Goal: Communication & Community: Answer question/provide support

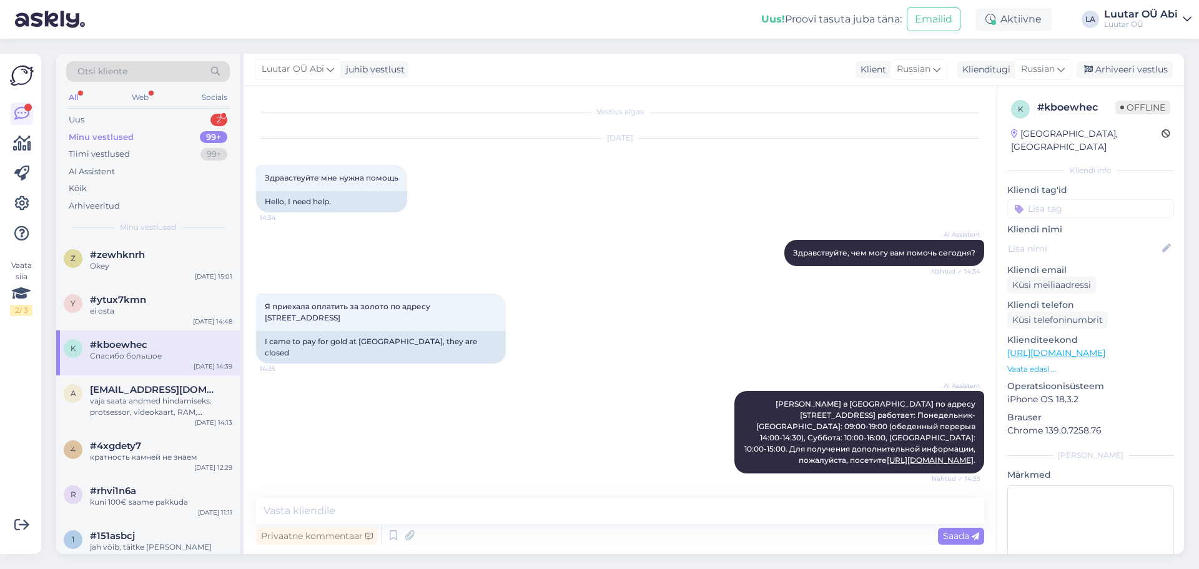
click at [185, 105] on div "All Web Socials" at bounding box center [148, 98] width 164 height 19
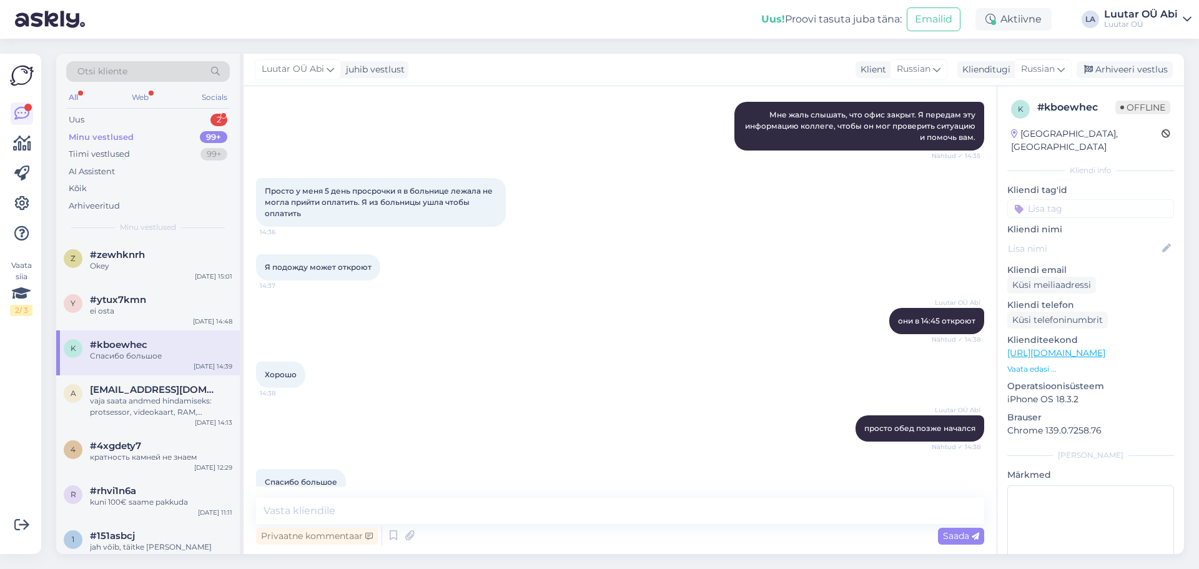
click at [180, 105] on div "All Web Socials" at bounding box center [148, 98] width 164 height 19
click at [173, 120] on div "Uus 2" at bounding box center [148, 119] width 164 height 17
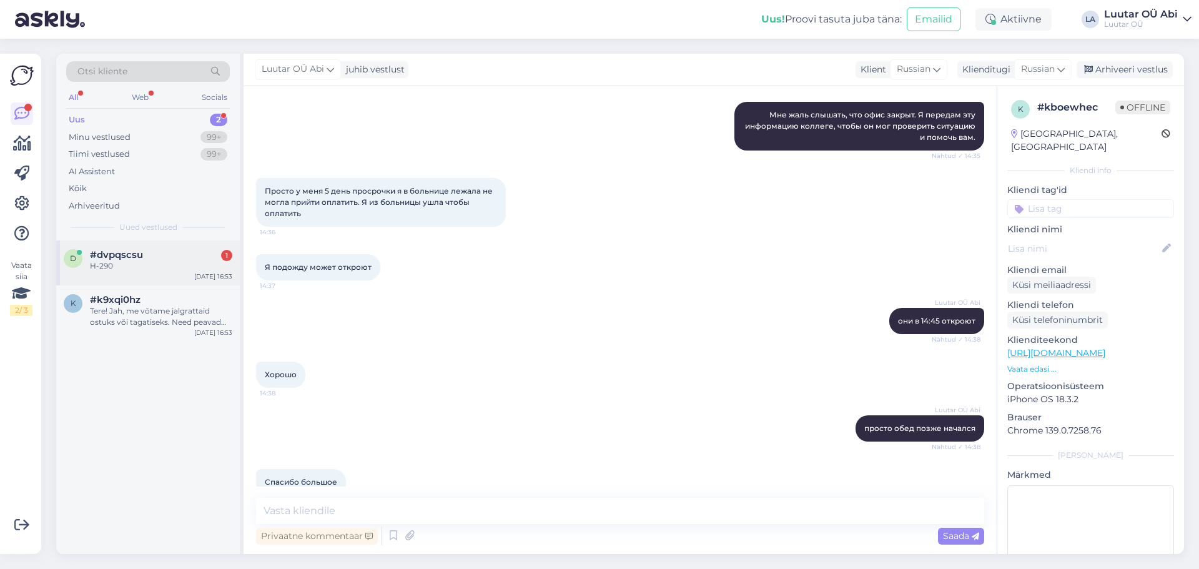
click at [144, 263] on div "H-290" at bounding box center [161, 265] width 142 height 11
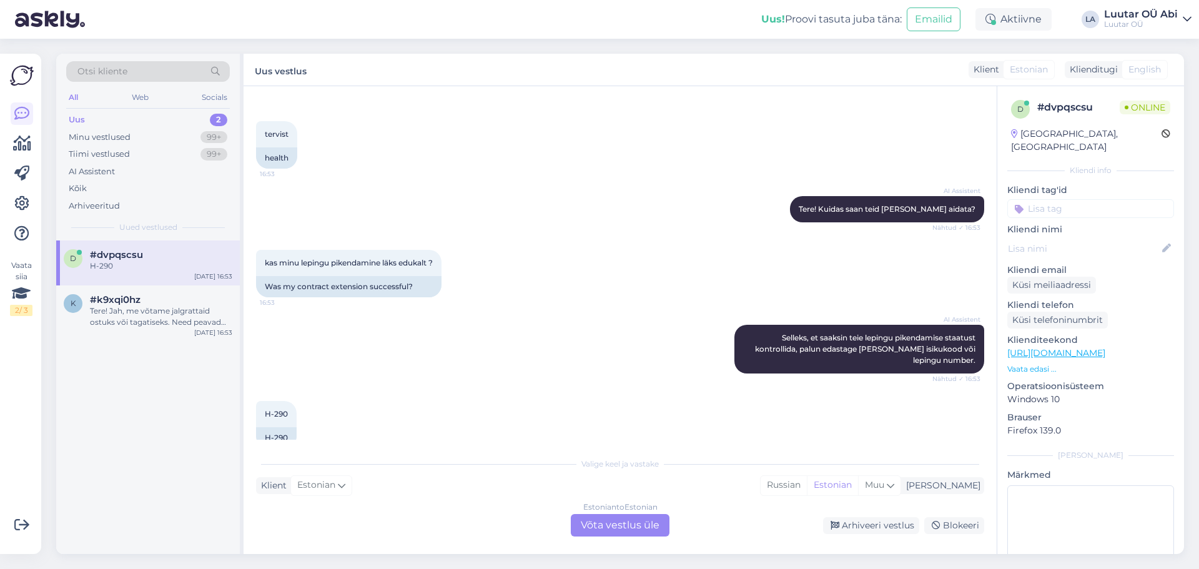
click at [630, 363] on div "AI Assistent [PERSON_NAME], et [PERSON_NAME] teie lepingu pikendamise staatust …" at bounding box center [620, 349] width 728 height 76
drag, startPoint x: 264, startPoint y: 391, endPoint x: 297, endPoint y: 393, distance: 33.1
click at [297, 401] on div "H-290 16:53" at bounding box center [276, 414] width 41 height 26
copy span "H-290"
click at [603, 524] on div "Estonian to Estonian Võta vestlus üle" at bounding box center [620, 525] width 99 height 22
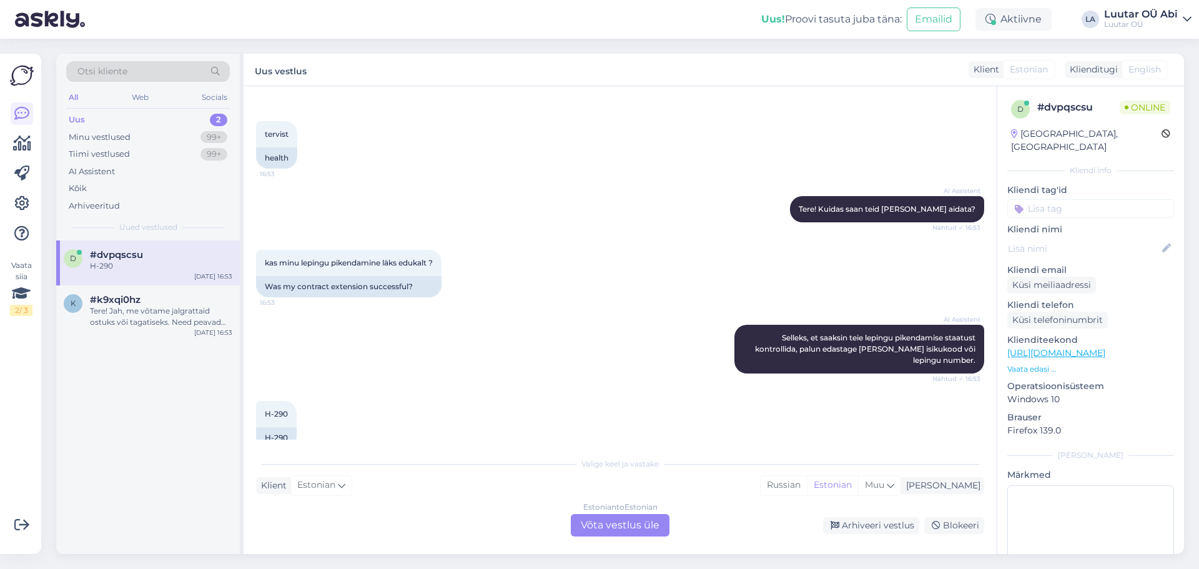
scroll to position [1702, 0]
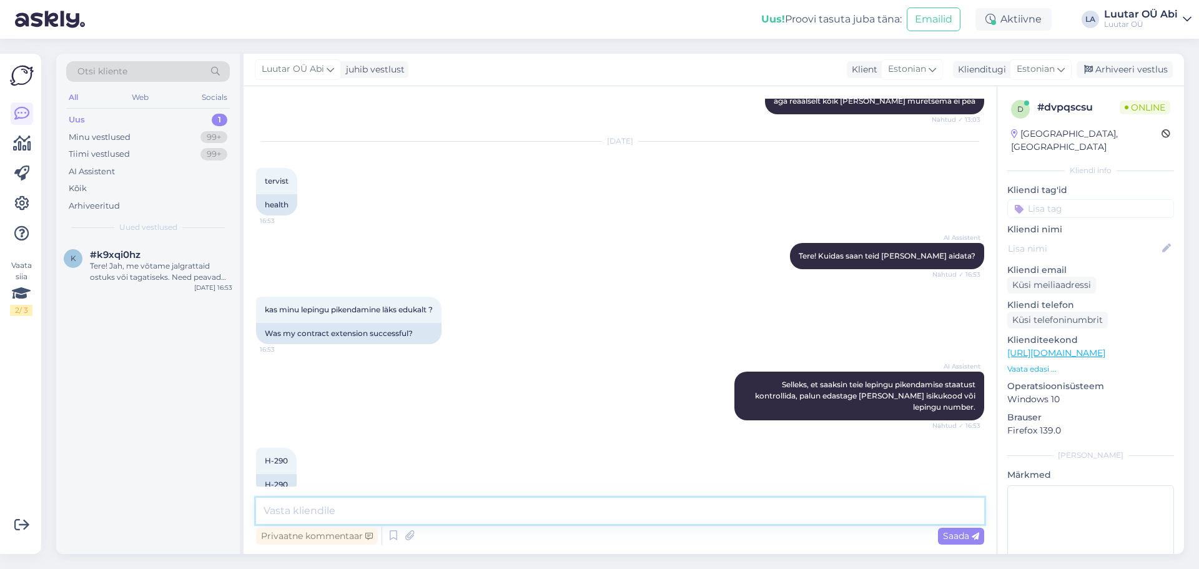
click at [547, 498] on textarea at bounding box center [620, 511] width 728 height 26
click at [413, 493] on div "Vestlus algas [DATE] terew 12:46 hello AI Assistent Tere! Kuidas ma saan teid […" at bounding box center [619, 320] width 753 height 468
drag, startPoint x: 373, startPoint y: 519, endPoint x: 380, endPoint y: 524, distance: 8.9
click at [380, 524] on div "Privaatne kommentaar Saada" at bounding box center [620, 523] width 728 height 50
type textarea "kas Te praegu tasusite lepingu eest ?"
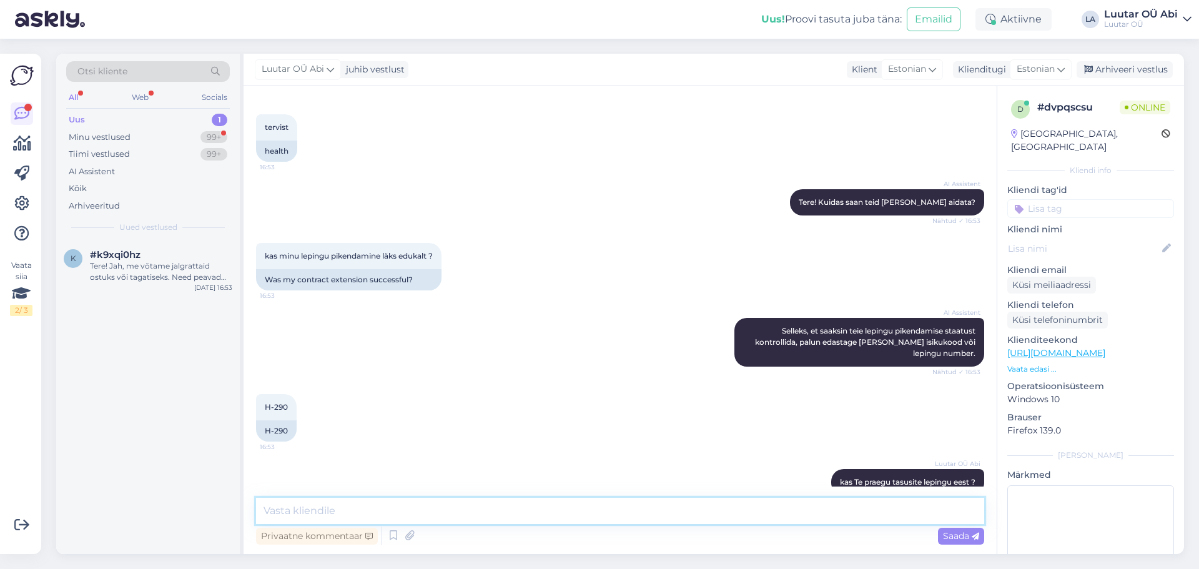
scroll to position [1863, 0]
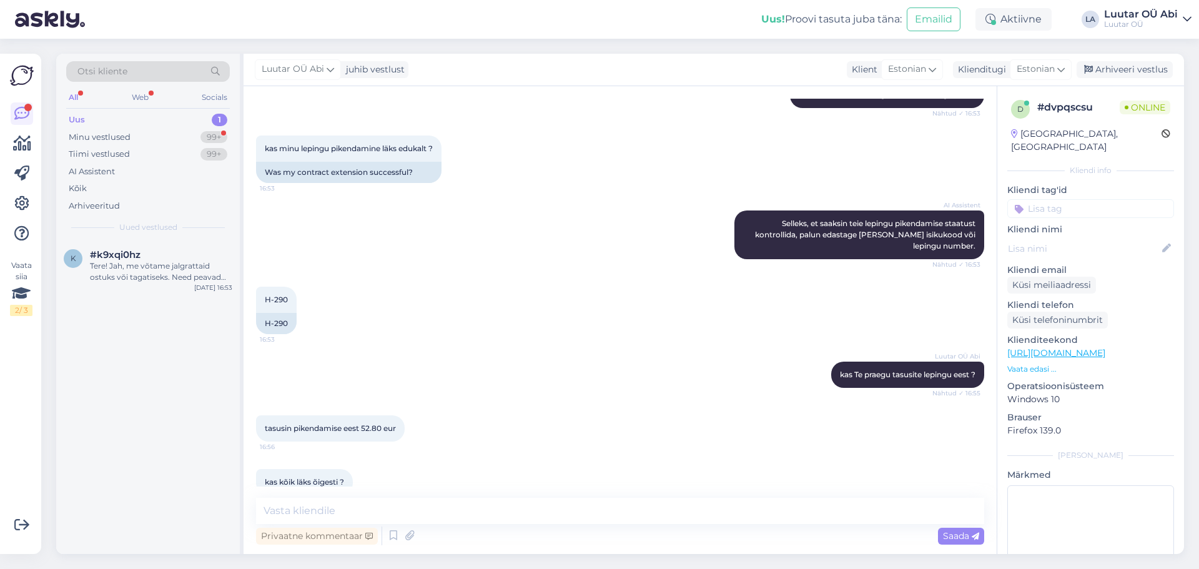
click at [533, 425] on div "tasusin pikendamise eest 52.80 eur 16:56" at bounding box center [620, 428] width 728 height 54
click at [494, 517] on textarea at bounding box center [620, 511] width 728 height 26
click at [330, 511] on textarea "saatke enda iskukood palun" at bounding box center [620, 511] width 728 height 26
type textarea "saatke enda isikukood palun"
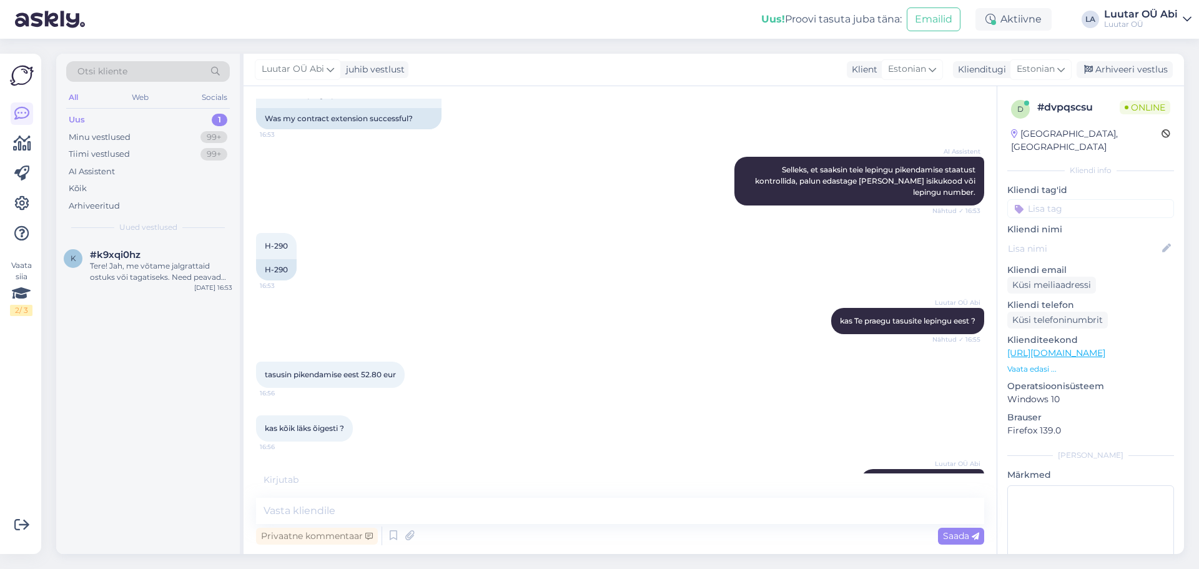
click at [420, 294] on div "Luutar OÜ Abi kas Te praegu tasusite lepingu eest ? Nähtud ✓ 16:55" at bounding box center [620, 321] width 728 height 54
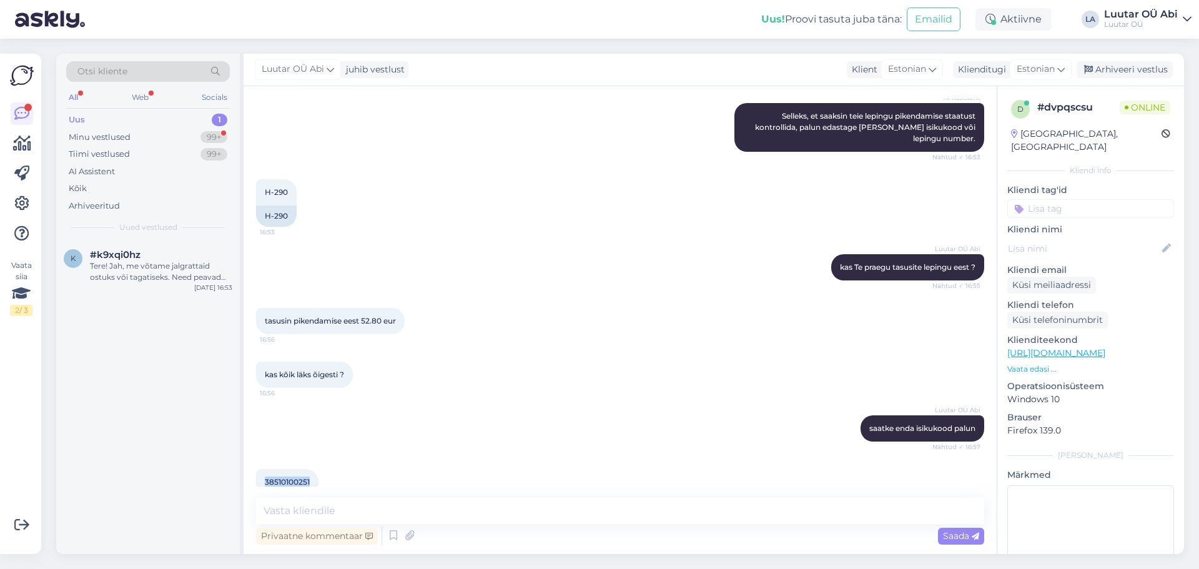
drag, startPoint x: 266, startPoint y: 456, endPoint x: 312, endPoint y: 456, distance: 45.6
click at [312, 469] on div "38510100251 16:57" at bounding box center [287, 482] width 62 height 26
copy span "38510100251"
click at [489, 514] on textarea at bounding box center [620, 511] width 728 height 26
type textarea "mis panga kaudu maksite ?"
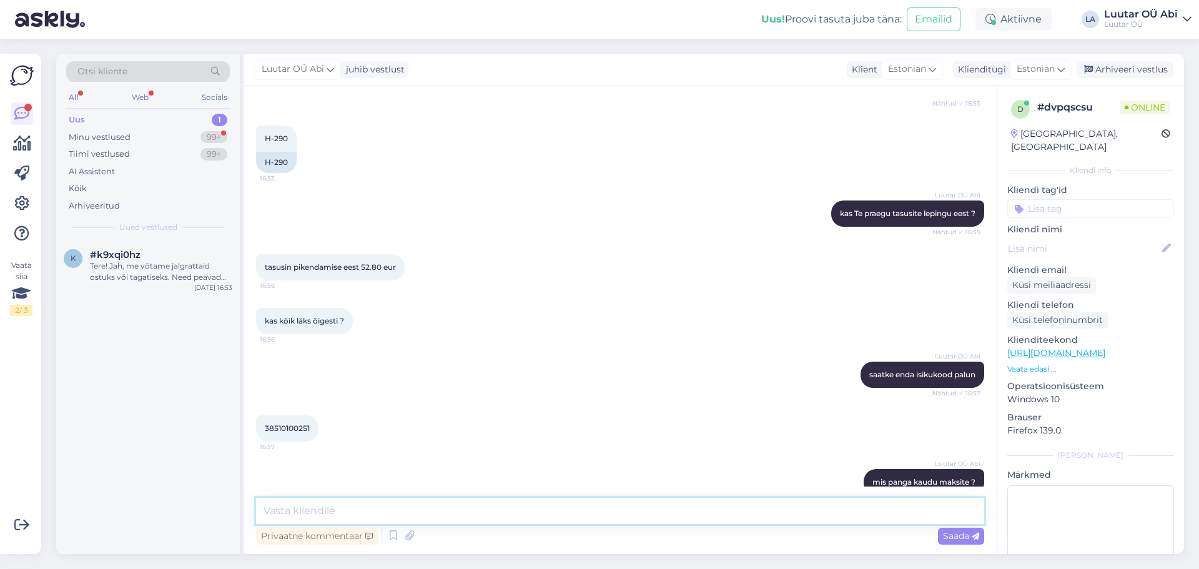
scroll to position [2103, 0]
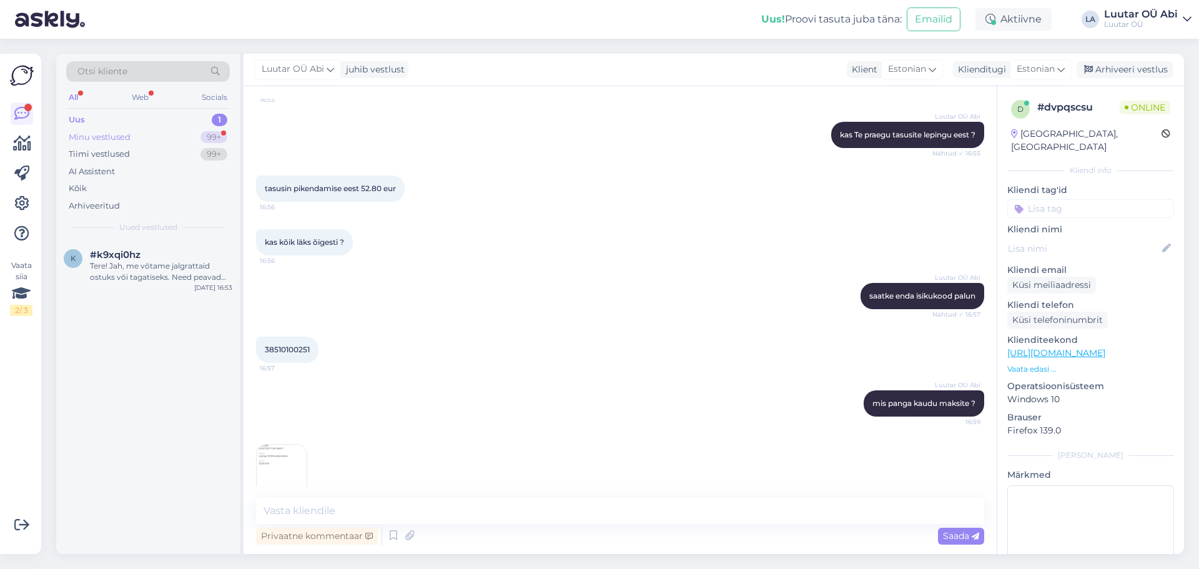
click at [171, 133] on div "Minu vestlused 99+" at bounding box center [148, 137] width 164 height 17
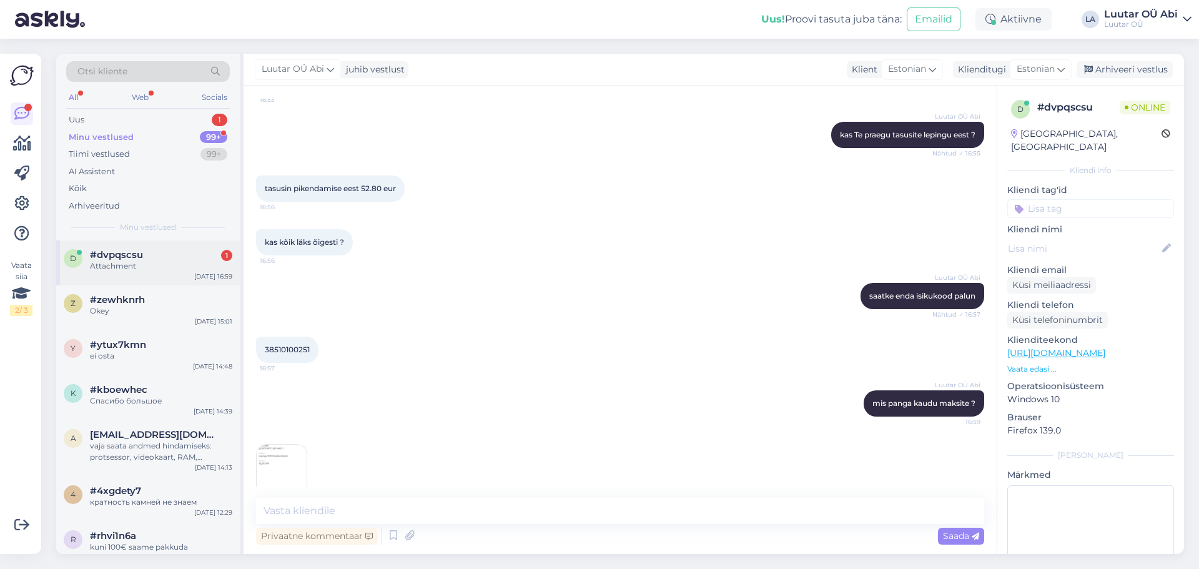
click at [185, 266] on div "Attachment" at bounding box center [161, 265] width 142 height 11
click at [466, 347] on div "38510100251 16:57" at bounding box center [620, 350] width 728 height 54
click at [278, 461] on img at bounding box center [282, 469] width 50 height 50
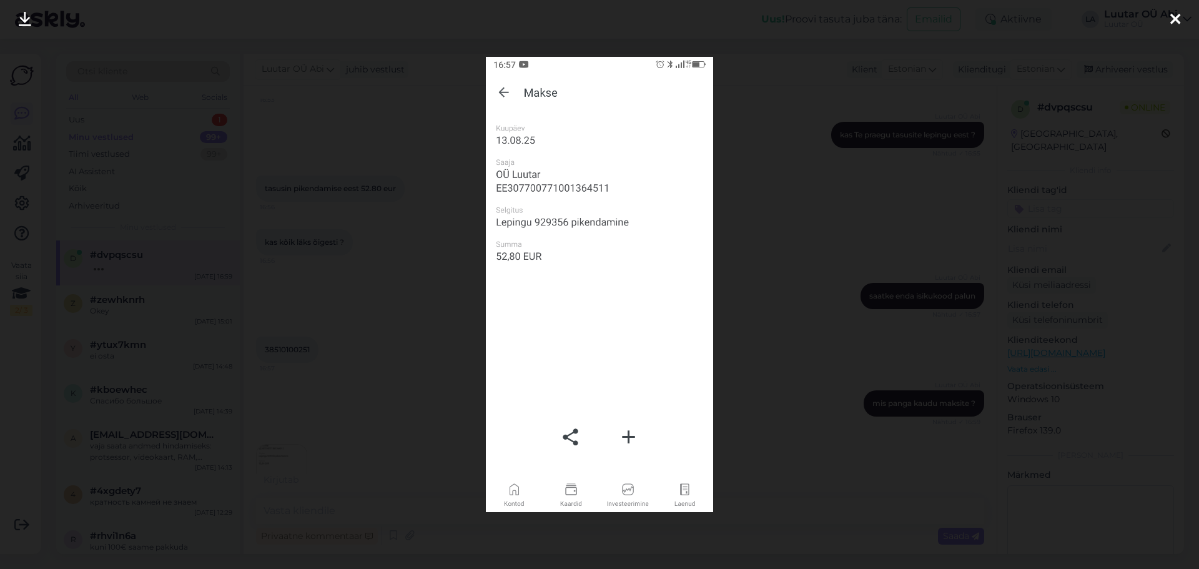
scroll to position [2157, 0]
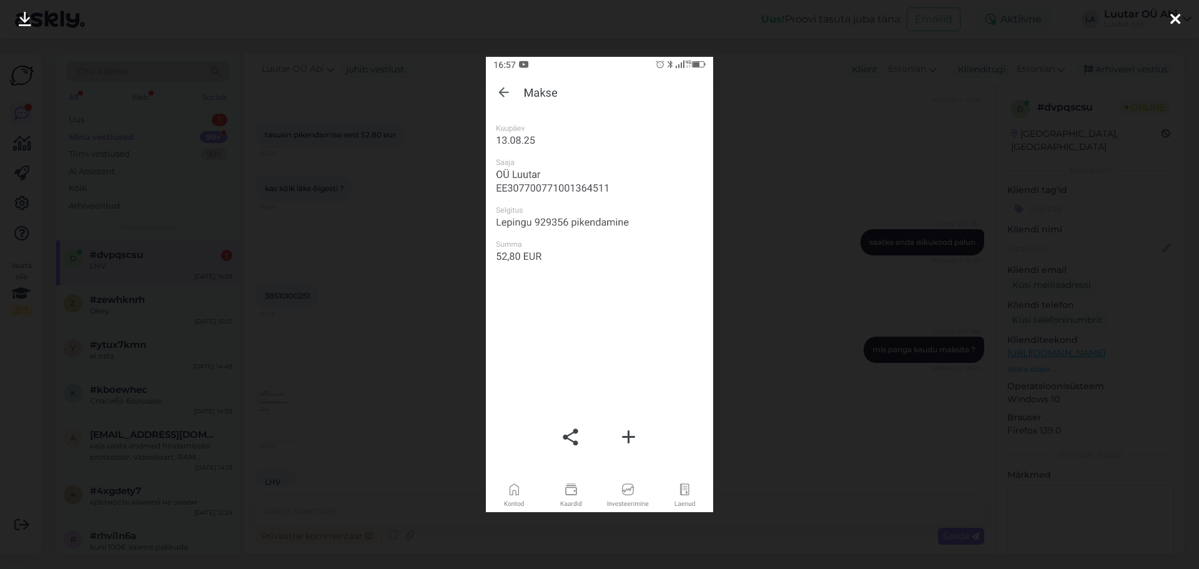
click at [454, 371] on div at bounding box center [599, 284] width 1199 height 569
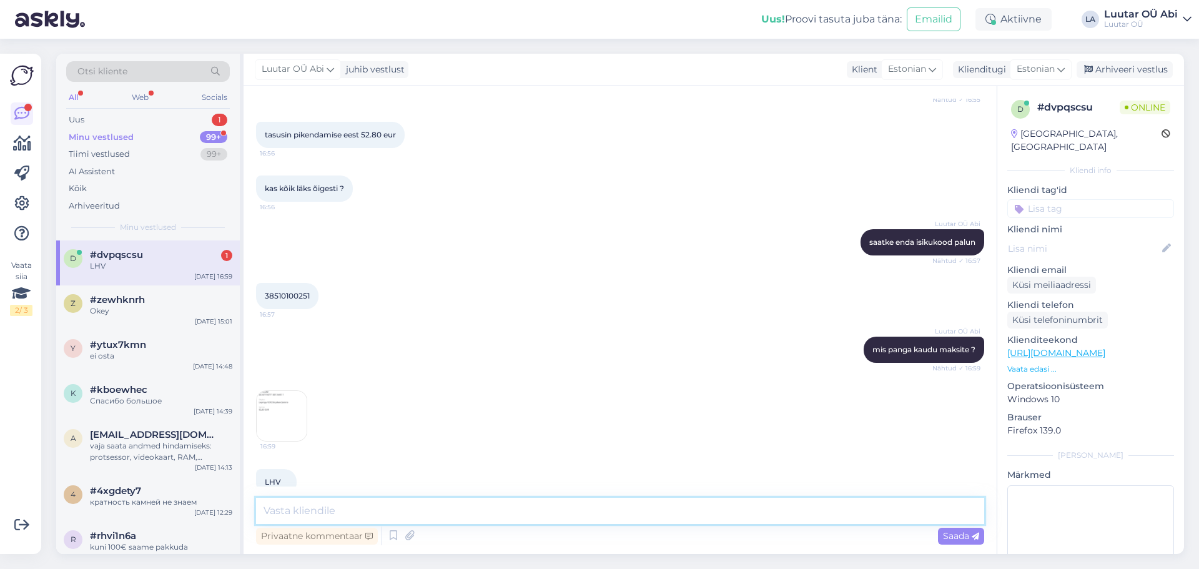
click at [402, 504] on textarea at bounding box center [620, 511] width 728 height 26
click at [277, 400] on img at bounding box center [282, 416] width 50 height 50
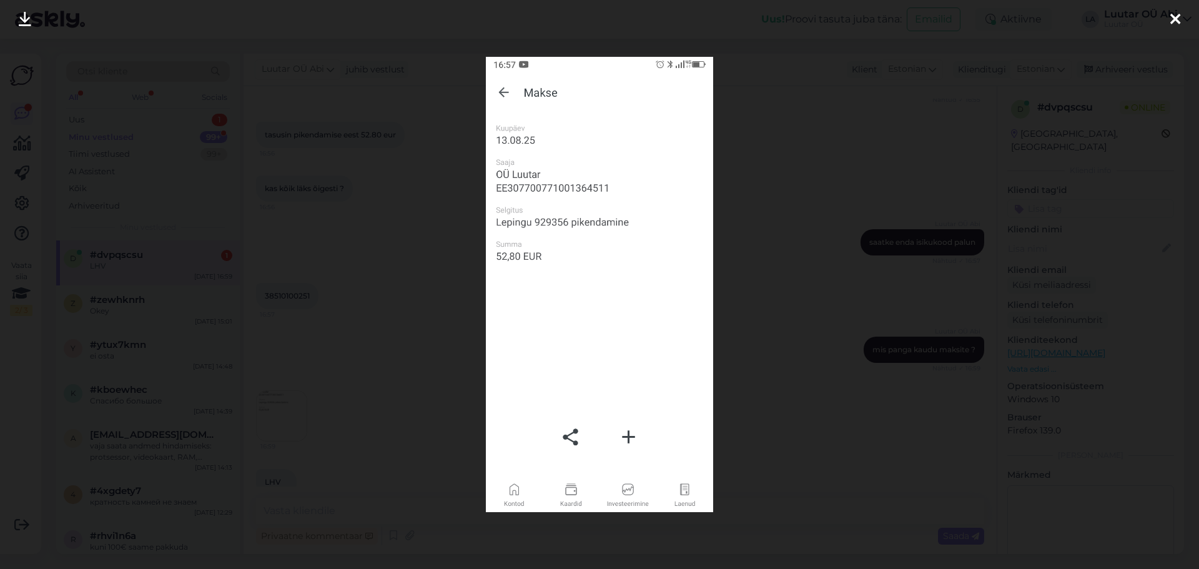
click at [425, 390] on div at bounding box center [599, 284] width 1199 height 569
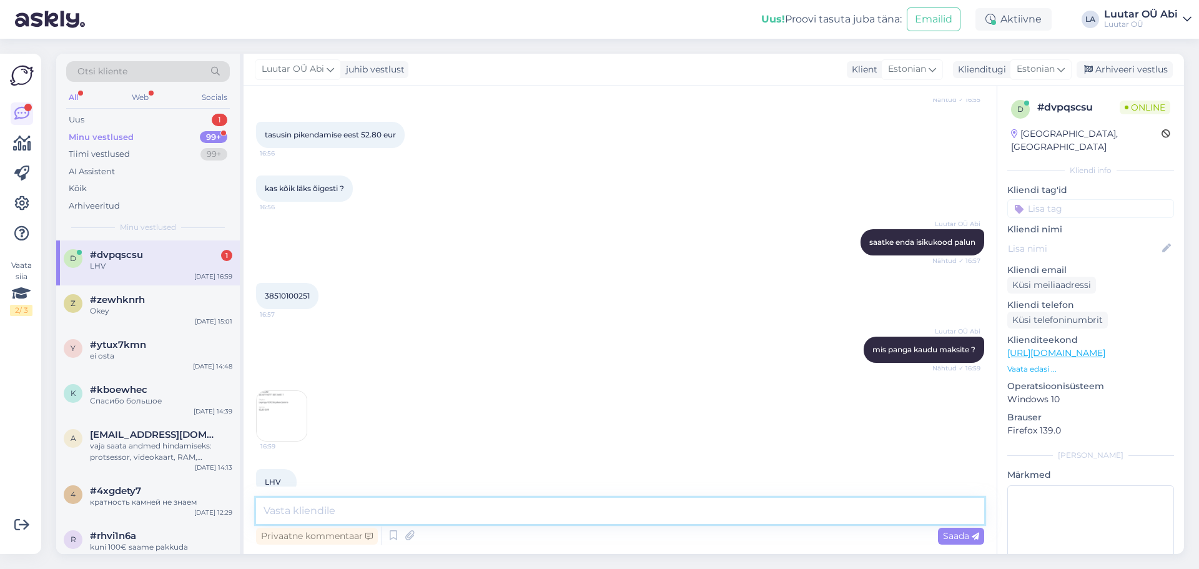
click at [406, 508] on textarea at bounding box center [620, 511] width 728 height 26
type textarea "v"
type textarea "kas tegite iseteeninduse kaudu või lihtsalt kandsite raha ?"
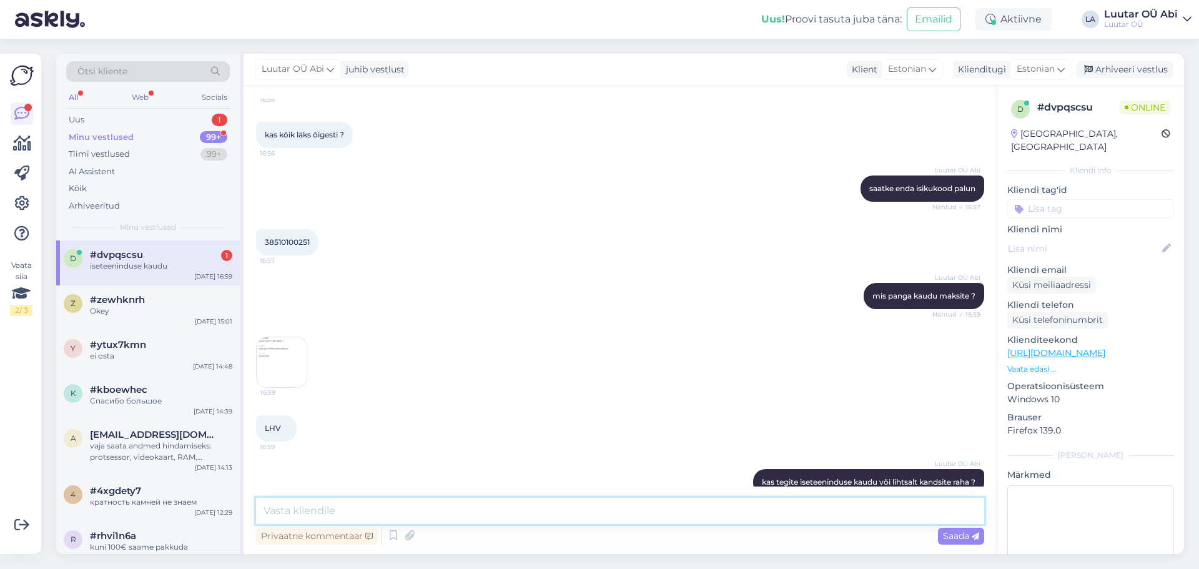
scroll to position [2264, 0]
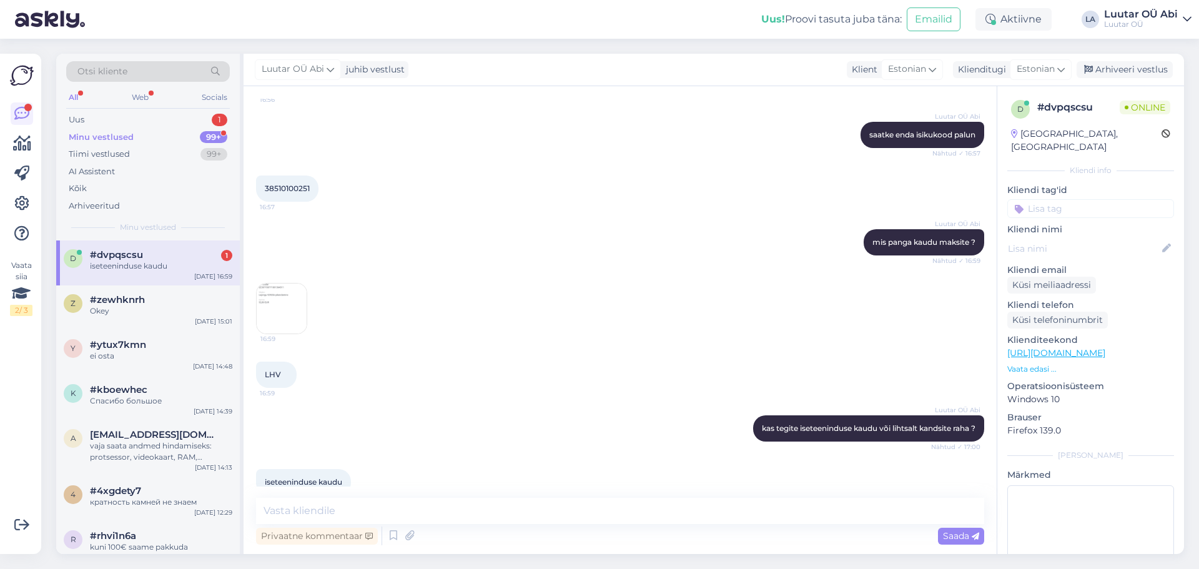
click at [443, 312] on div "16:59" at bounding box center [620, 308] width 728 height 79
click at [464, 526] on div "Privaatne kommentaar Saada" at bounding box center [620, 536] width 728 height 24
click at [396, 510] on textarea at bounding box center [620, 511] width 728 height 26
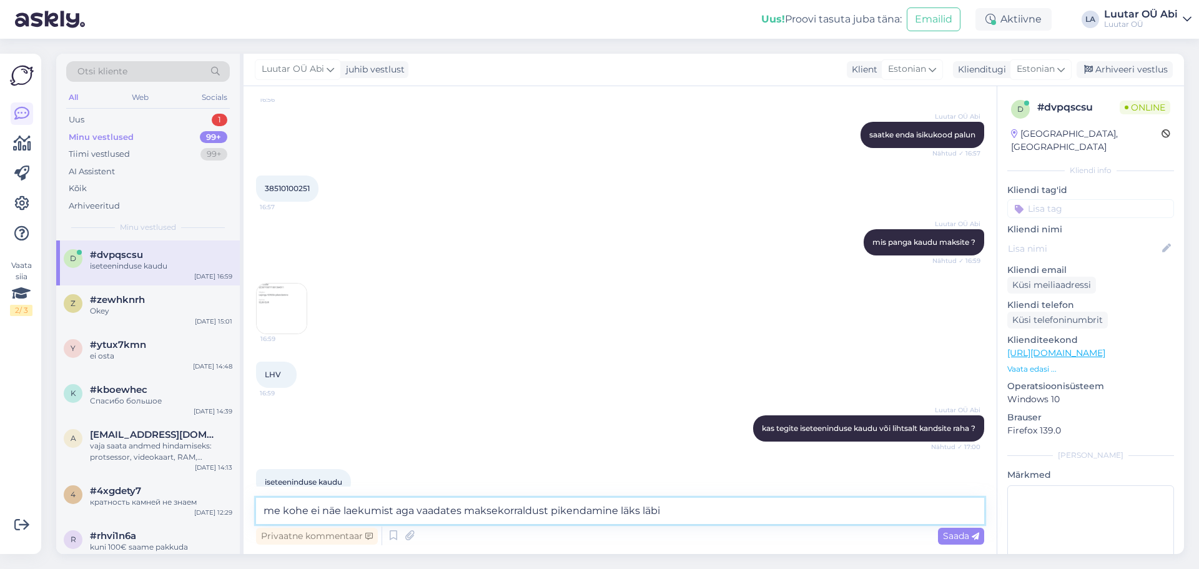
type textarea "me kohe ei näe laekumist aga vaadates maksekorraldust pikendamine läks läbi"
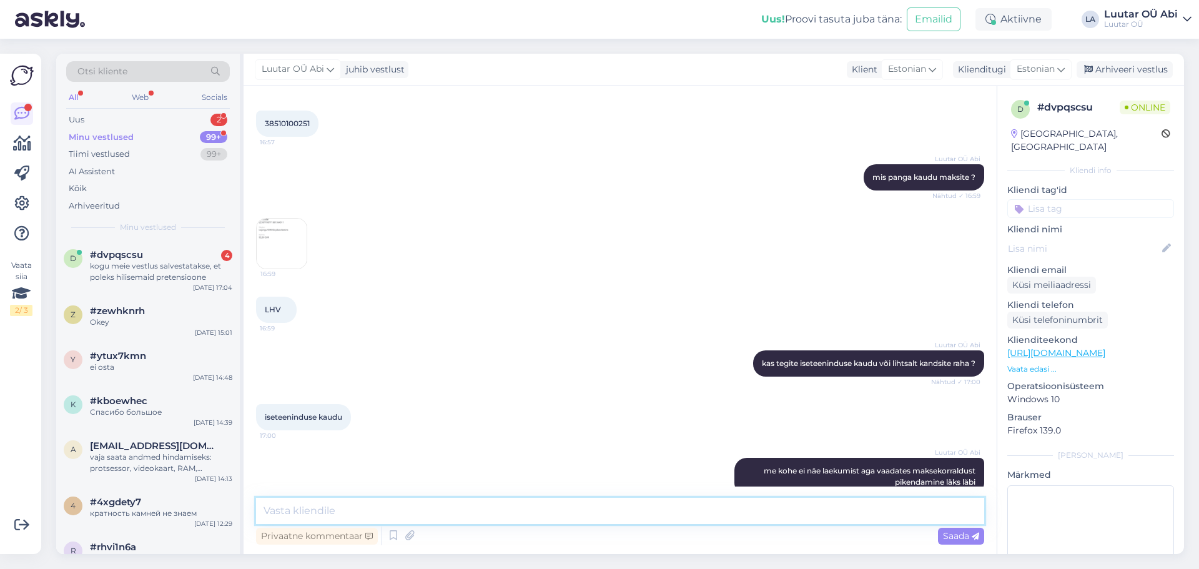
scroll to position [2591, 0]
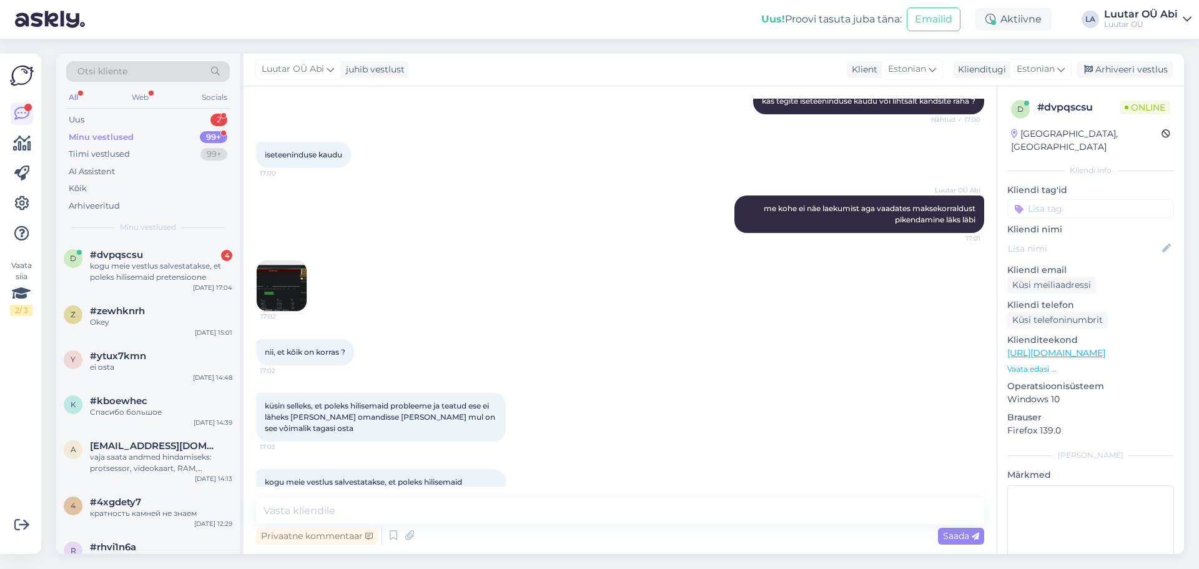
click at [483, 267] on div "17:02" at bounding box center [620, 286] width 728 height 79
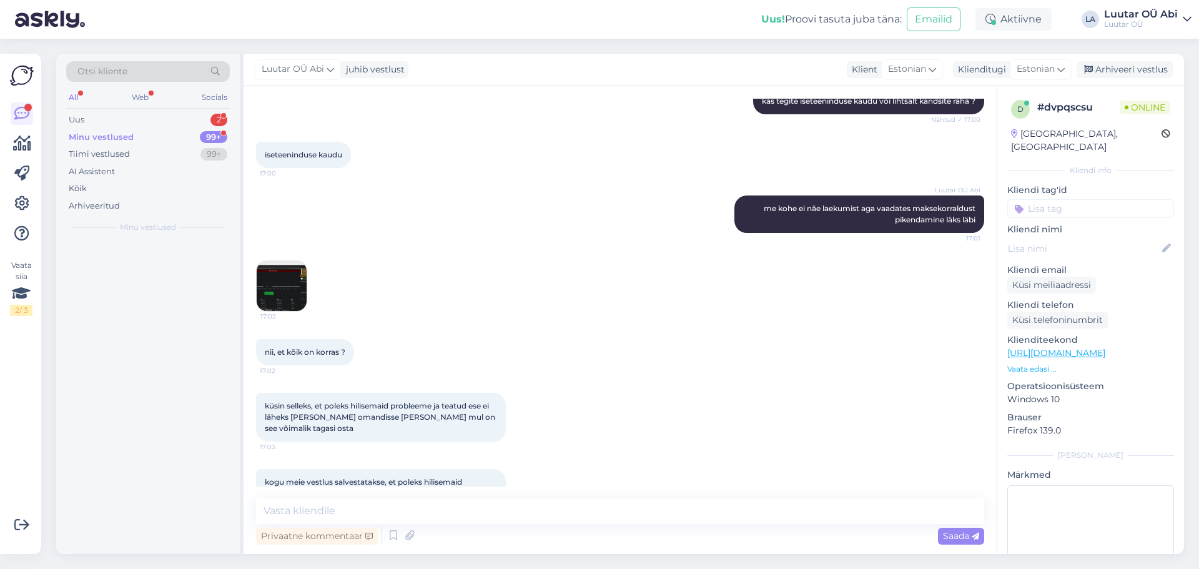
click at [298, 267] on img at bounding box center [282, 286] width 50 height 50
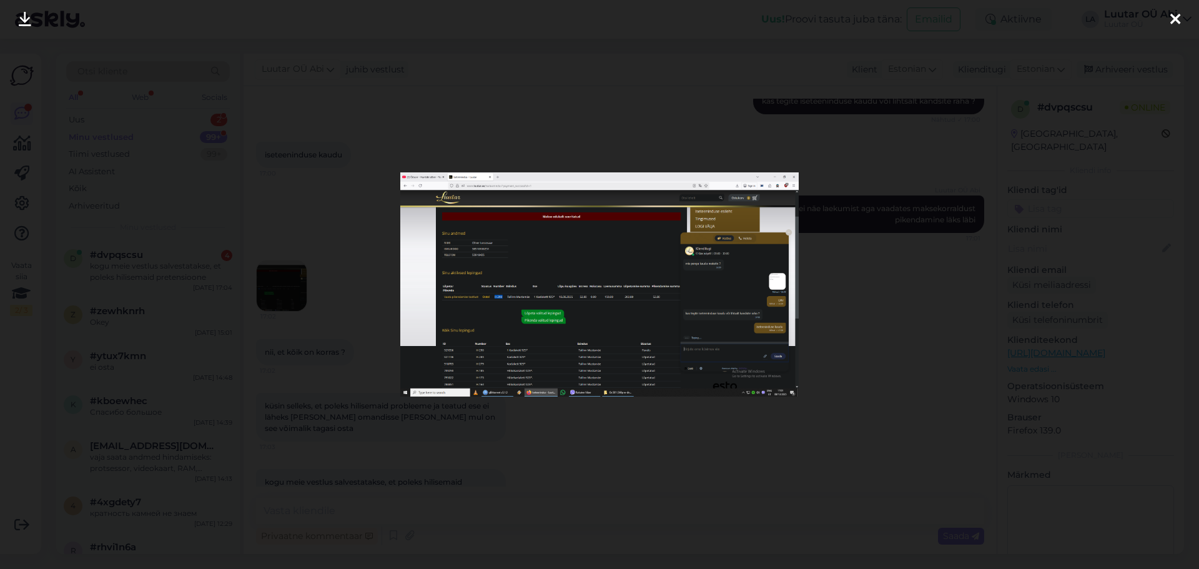
click at [600, 299] on img at bounding box center [599, 284] width 398 height 224
click at [585, 317] on img at bounding box center [599, 284] width 398 height 224
click at [544, 508] on div at bounding box center [599, 284] width 1199 height 569
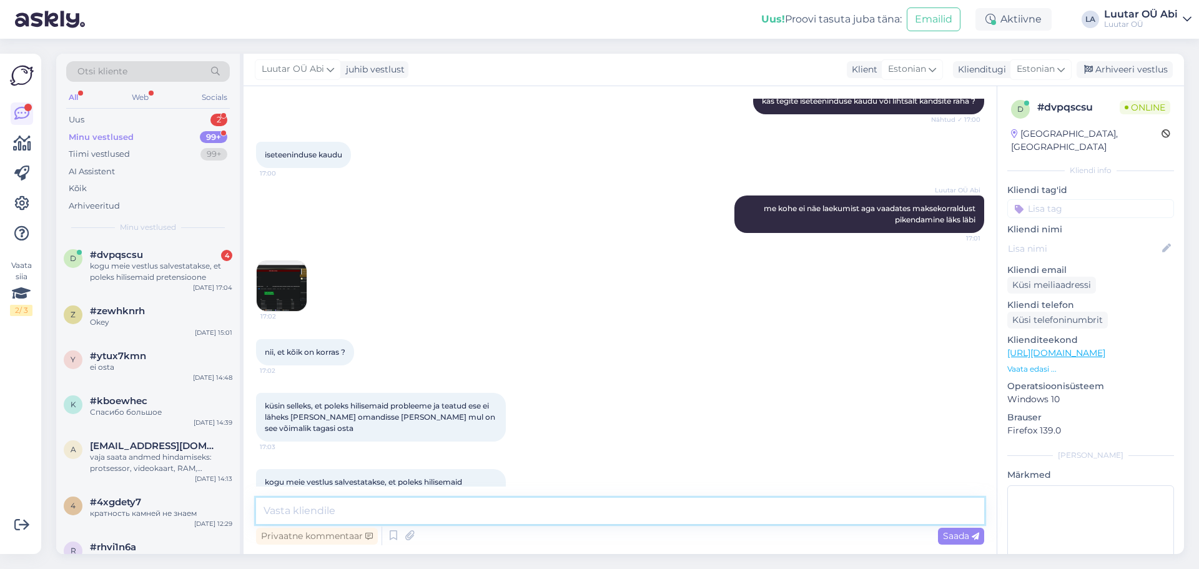
click at [544, 506] on textarea at bounding box center [620, 511] width 728 height 26
type textarea "Kõik on korras, ärge muretsege"
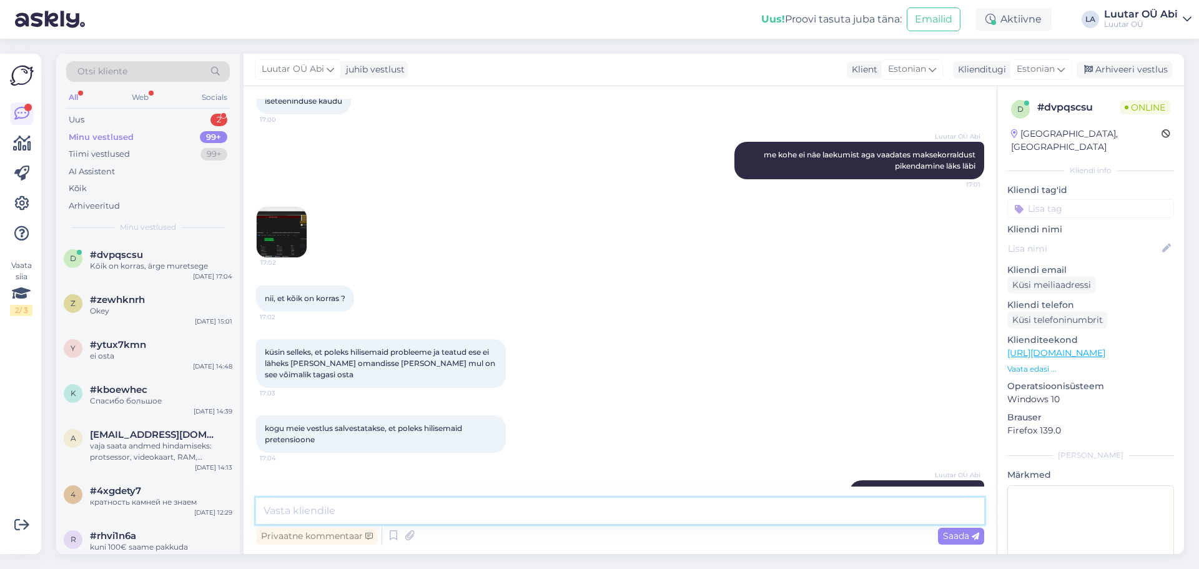
scroll to position [2333, 0]
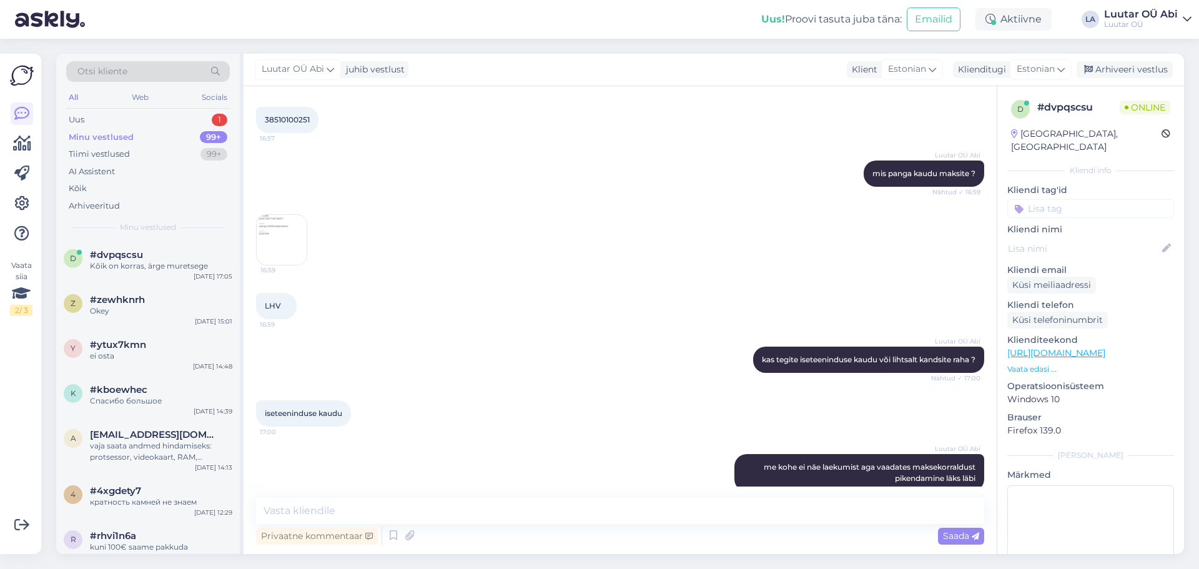
drag, startPoint x: 262, startPoint y: 386, endPoint x: 350, endPoint y: 388, distance: 88.1
click at [350, 400] on div "iseteeninduse kaudu 17:00" at bounding box center [303, 413] width 95 height 26
click at [354, 333] on div "Luutar OÜ [PERSON_NAME] kas tegite iseteeninduse kaudu või lihtsalt kandsite ra…" at bounding box center [620, 360] width 728 height 54
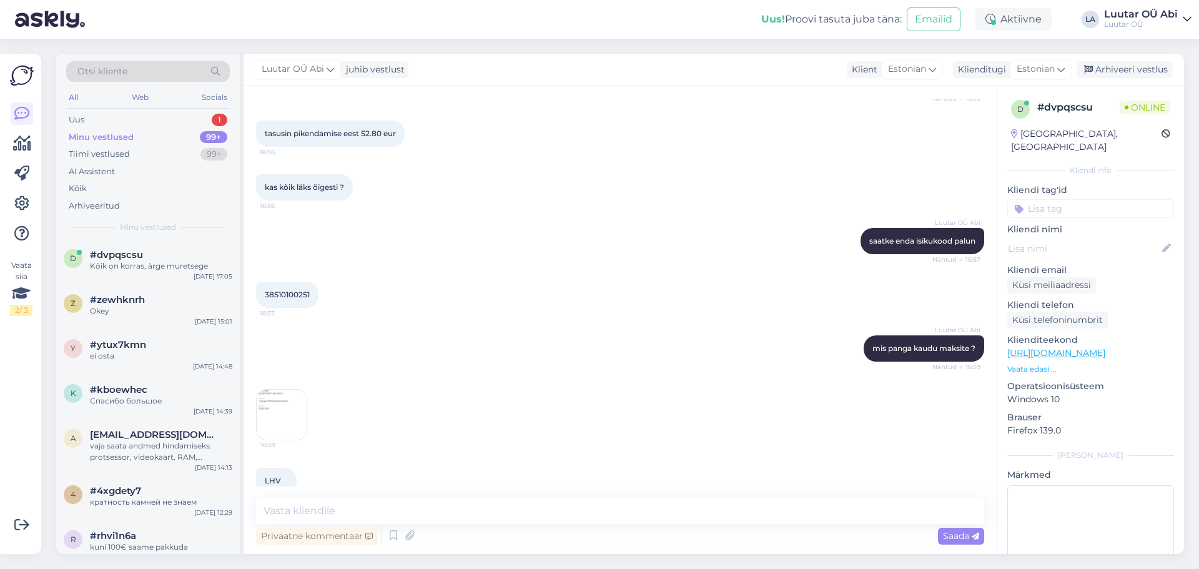
scroll to position [2146, 0]
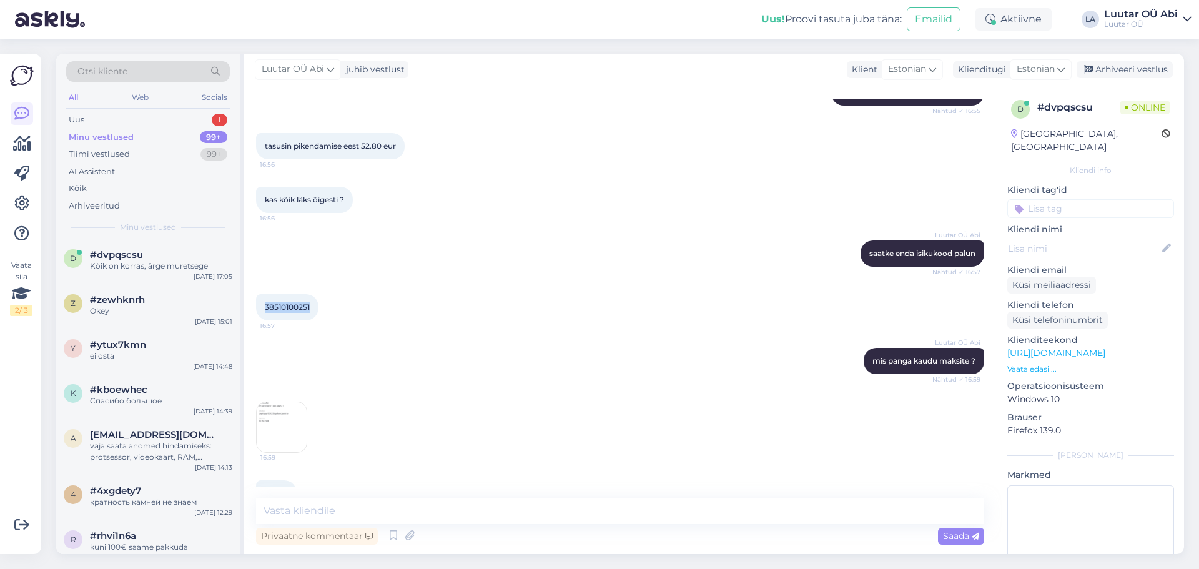
drag, startPoint x: 263, startPoint y: 283, endPoint x: 313, endPoint y: 283, distance: 50.6
click at [313, 294] on div "38510100251 16:57" at bounding box center [287, 307] width 62 height 26
copy span "38510100251"
click at [290, 408] on img at bounding box center [282, 427] width 50 height 50
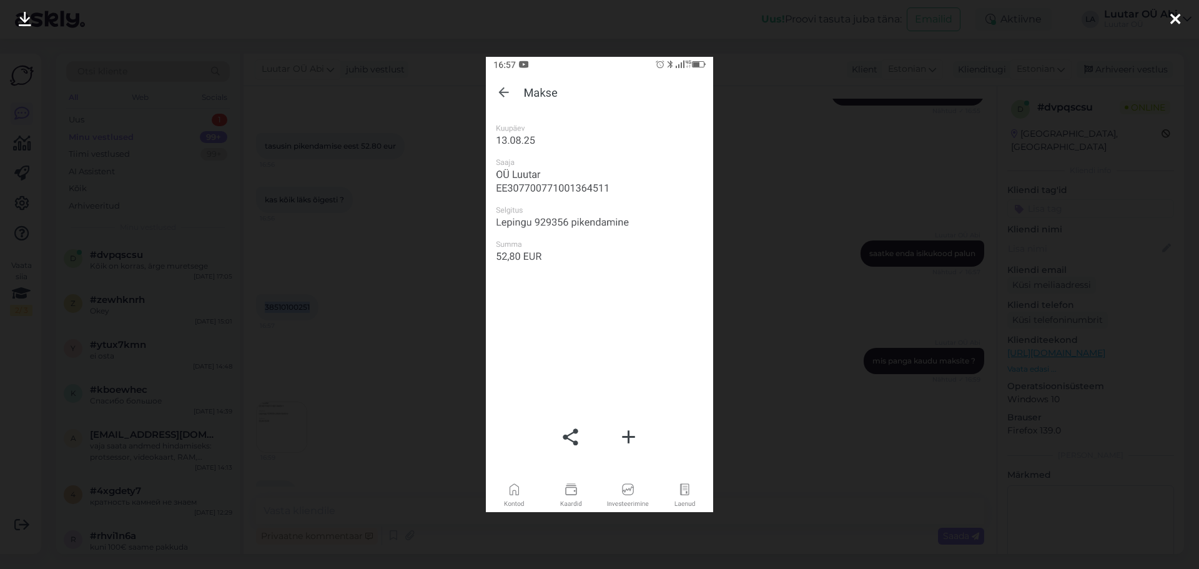
click at [24, 22] on icon at bounding box center [25, 20] width 12 height 16
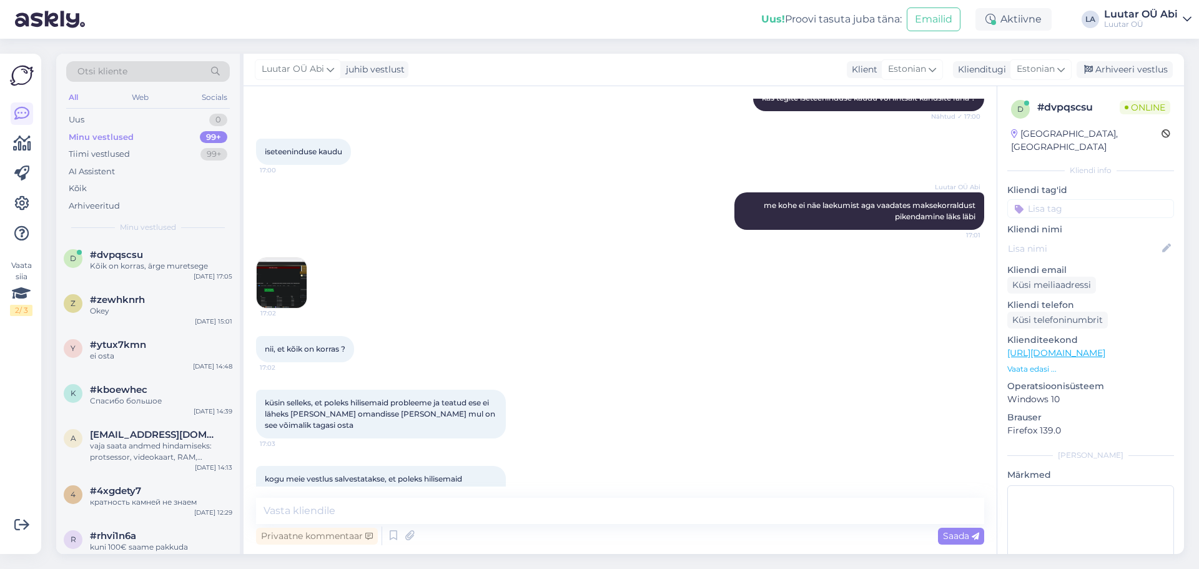
scroll to position [2645, 0]
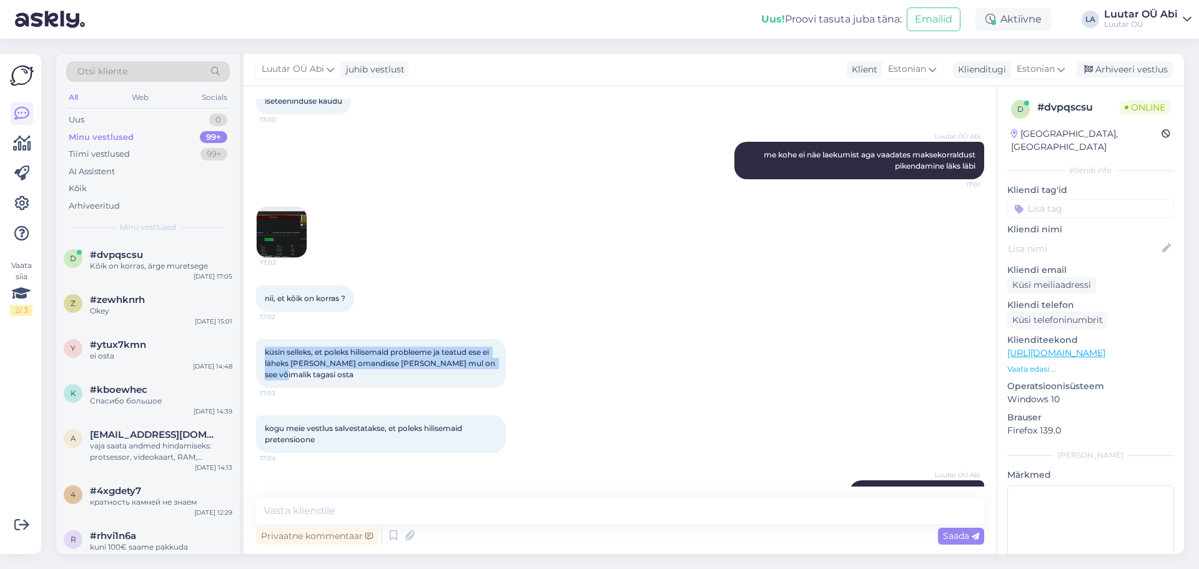
drag, startPoint x: 263, startPoint y: 328, endPoint x: 488, endPoint y: 347, distance: 225.6
click at [488, 347] on div "küsin selleks, et poleks hilisemaid probleeme ja teatud ese ei läheks [PERSON_N…" at bounding box center [381, 363] width 250 height 49
copy span "küsin selleks, et poleks hilisemaid probleeme ja teatud ese ei läheks [PERSON_N…"
click at [320, 401] on div "kogu meie vestlus salvestatakse, et poleks hilisemaid pretensioone 17:04" at bounding box center [620, 433] width 728 height 65
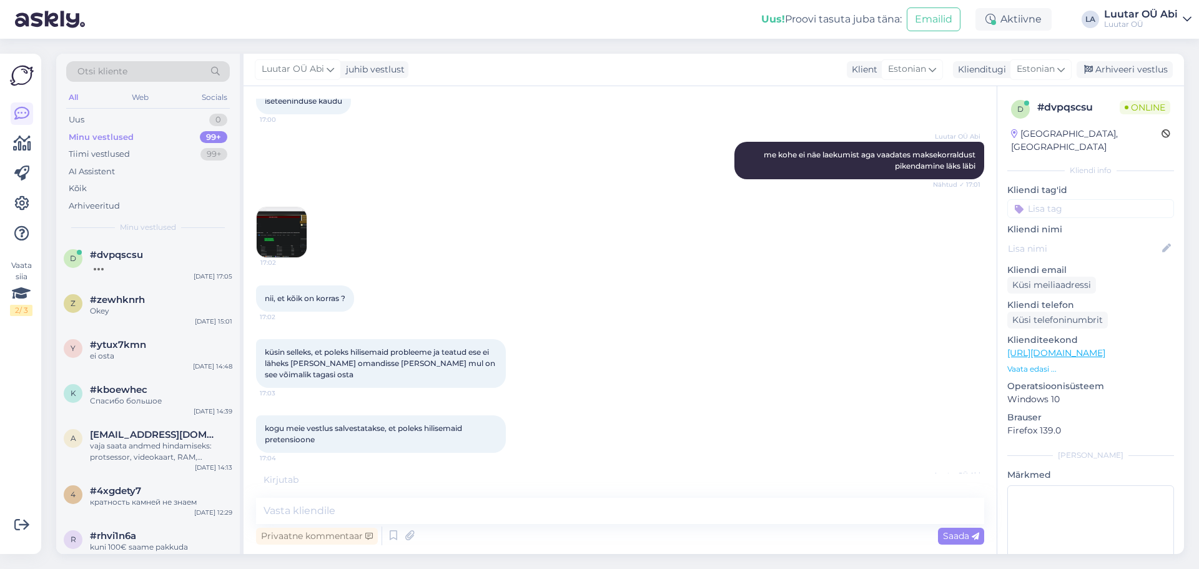
drag, startPoint x: 262, startPoint y: 393, endPoint x: 371, endPoint y: 410, distance: 110.4
click at [378, 420] on div "kogu meie vestlus salvestatakse, et poleks hilisemaid pretensioone 17:04" at bounding box center [620, 433] width 728 height 65
copy span "kogu meie vestlus salvestatakse, et poleks hilisemaid pretensioone"
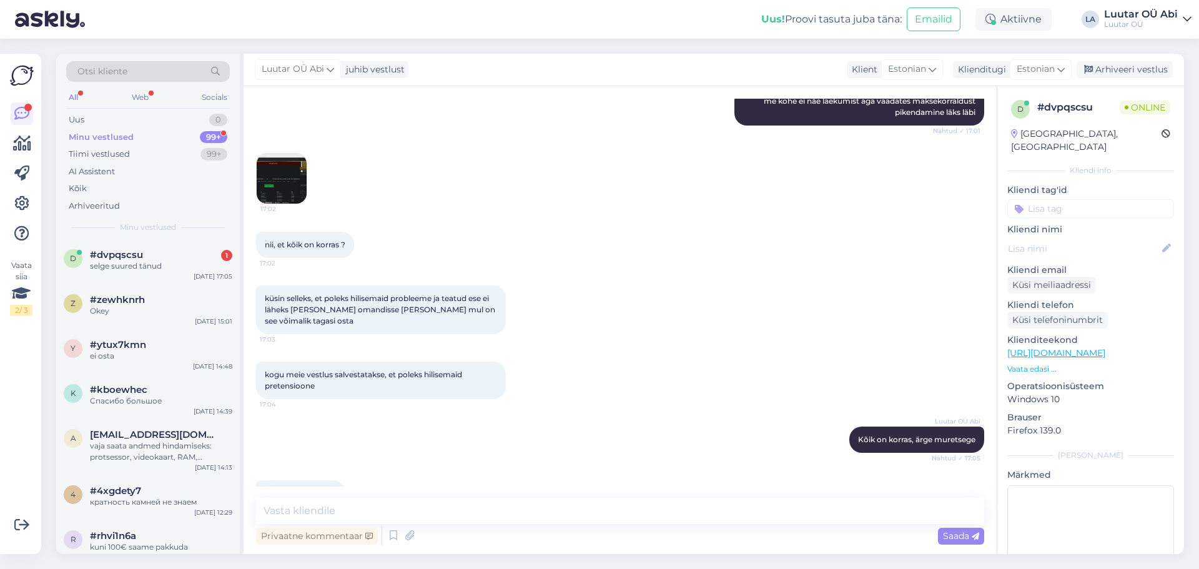
scroll to position [2752, 0]
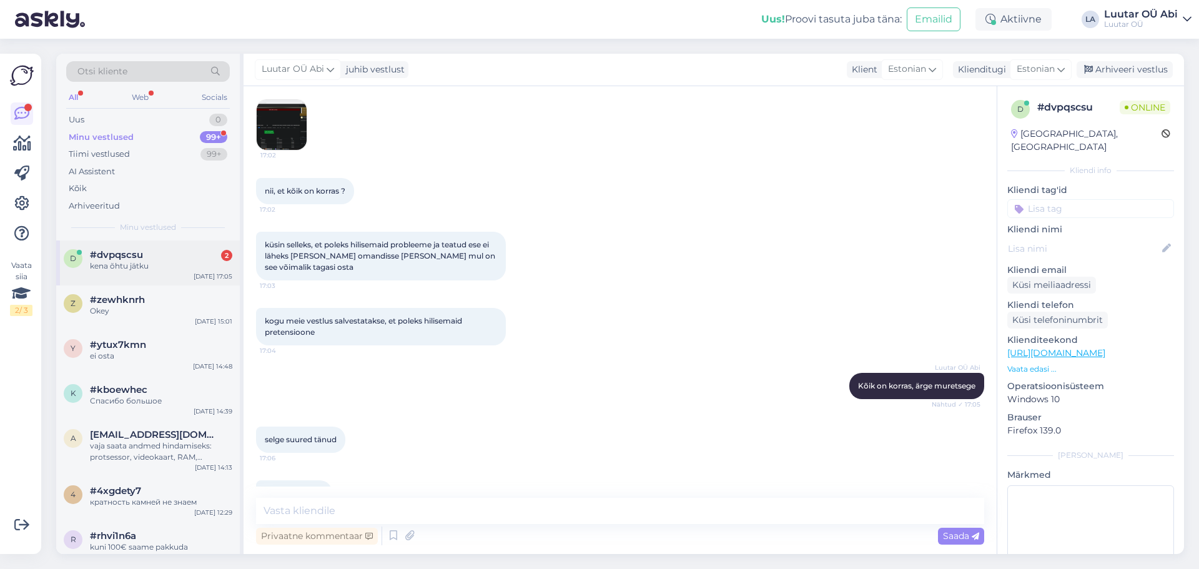
click at [170, 284] on div "d #dvpqscsu 2 kena õhtu jätku [DATE] 17:05" at bounding box center [148, 262] width 184 height 45
click at [217, 269] on div "kena õhtu jätku" at bounding box center [161, 265] width 142 height 11
click at [493, 517] on textarea at bounding box center [620, 511] width 728 height 26
type textarea "Teile ka, ilusat õhtut!"
